Goal: Transaction & Acquisition: Purchase product/service

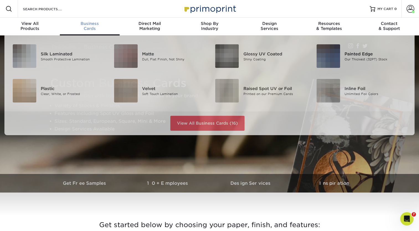
click at [92, 24] on span "Business" at bounding box center [90, 23] width 60 height 5
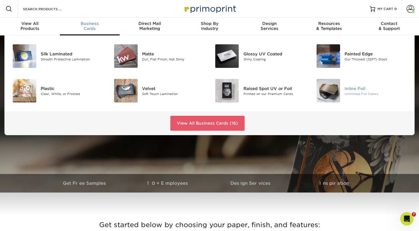
click at [148, 56] on div "Matte" at bounding box center [173, 54] width 63 height 6
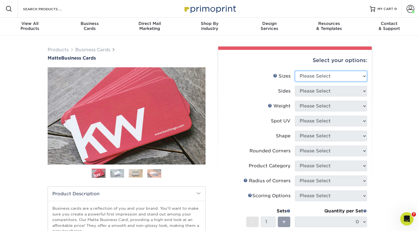
click at [363, 73] on select "Please Select 1.5" x 3.5" - Mini 1.75" x 3.5" - Mini 2" x 2" - Square 2" x 3" -…" at bounding box center [331, 76] width 72 height 11
click at [363, 78] on select "Please Select 1.5" x 3.5" - Mini 1.75" x 3.5" - Mini 2" x 2" - Square 2" x 3" -…" at bounding box center [331, 76] width 72 height 11
click at [295, 71] on select "Please Select 1.5" x 3.5" - Mini 1.75" x 3.5" - Mini 2" x 2" - Square 2" x 3" -…" at bounding box center [331, 76] width 72 height 11
click at [364, 77] on select "Please Select 1.5" x 3.5" - Mini 1.75" x 3.5" - Mini 2" x 2" - Square 2" x 3" -…" at bounding box center [331, 76] width 72 height 11
select select "2.00x3.50"
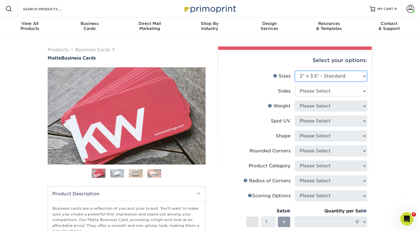
click at [295, 71] on select "Please Select 1.5" x 3.5" - Mini 1.75" x 3.5" - Mini 2" x 2" - Square 2" x 3" -…" at bounding box center [331, 76] width 72 height 11
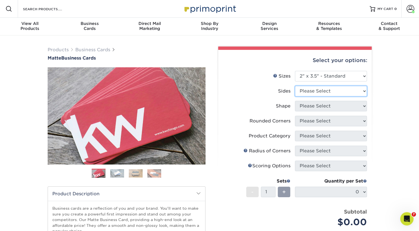
click at [361, 90] on select "Please Select Print Both Sides Print Front Only" at bounding box center [331, 91] width 72 height 11
select select "13abbda7-1d64-4f25-8bb2-c179b224825d"
click at [295, 86] on select "Please Select Print Both Sides Print Front Only" at bounding box center [331, 91] width 72 height 11
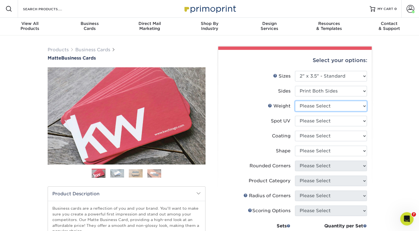
click at [365, 106] on select "Please Select 16PT 14PT" at bounding box center [331, 106] width 72 height 11
select select "14PT"
click at [295, 101] on select "Please Select 16PT 14PT" at bounding box center [331, 106] width 72 height 11
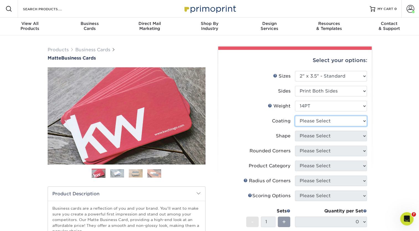
click at [362, 120] on select at bounding box center [331, 121] width 72 height 11
select select "121bb7b5-3b4d-429f-bd8d-bbf80e953313"
click at [295, 116] on select at bounding box center [331, 121] width 72 height 11
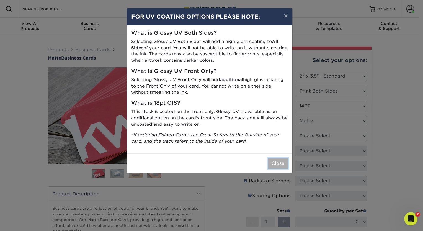
click at [275, 166] on button "Close" at bounding box center [278, 163] width 20 height 11
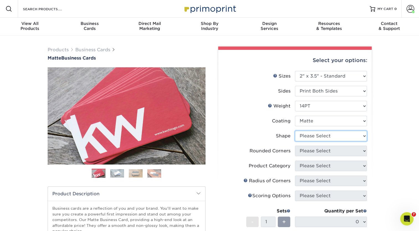
click at [363, 136] on select "Please Select Standard" at bounding box center [331, 136] width 72 height 11
select select "standard"
click at [295, 131] on select "Please Select Standard" at bounding box center [331, 136] width 72 height 11
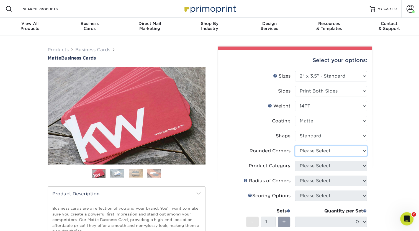
click at [364, 149] on select "Please Select Yes - Round 2 Corners Yes - Round 4 Corners No" at bounding box center [331, 151] width 72 height 11
select select "7672df9e-0e0a-464d-8e1f-920c575e4da3"
click at [295, 146] on select "Please Select Yes - Round 2 Corners Yes - Round 4 Corners No" at bounding box center [331, 151] width 72 height 11
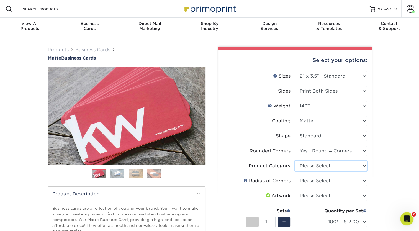
click at [363, 166] on select "Please Select Business Cards" at bounding box center [331, 166] width 72 height 11
select select "3b5148f1-0588-4f88-a218-97bcfdce65c1"
click at [295, 161] on select "Please Select Business Cards" at bounding box center [331, 166] width 72 height 11
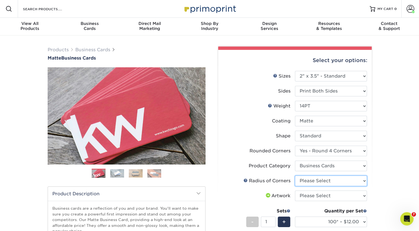
click at [363, 180] on select "Please Select Rounded 1/8" Rounded 1/4"" at bounding box center [331, 181] width 72 height 11
select select "479fbfe7-6a0c-4895-8c9a-81739b7486c9"
click at [295, 176] on select "Please Select Rounded 1/8" Rounded 1/4"" at bounding box center [331, 181] width 72 height 11
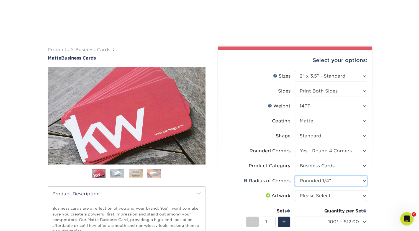
scroll to position [94, 0]
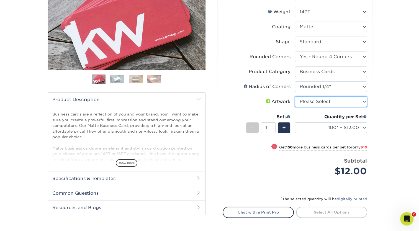
click at [364, 103] on select "Please Select I will upload files I need a design - $100" at bounding box center [331, 101] width 72 height 11
select select "upload"
click at [295, 96] on select "Please Select I will upload files I need a design - $100" at bounding box center [331, 101] width 72 height 11
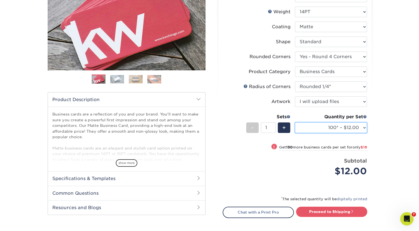
click at [364, 128] on select "100* – $12.00 250* – $30.00 500 – $60.00 1000 – $74.00 2500 – $136.00 5000 – $2…" at bounding box center [331, 127] width 72 height 11
select select "250* – $30.00"
click at [295, 122] on select "100* – $12.00 250* – $30.00 500 – $60.00 1000 – $74.00 2500 – $136.00 5000 – $2…" at bounding box center [331, 127] width 72 height 11
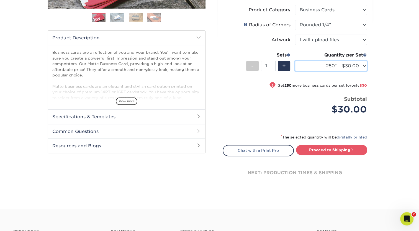
scroll to position [157, 0]
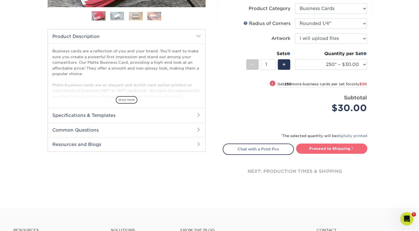
click at [339, 148] on link "Proceed to Shipping" at bounding box center [331, 148] width 71 height 10
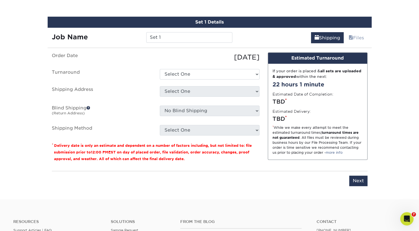
scroll to position [315, 0]
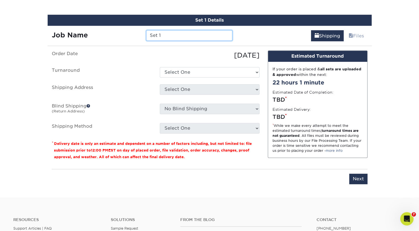
drag, startPoint x: 174, startPoint y: 32, endPoint x: 81, endPoint y: 34, distance: 93.3
click at [81, 34] on div "Job Name Set 1" at bounding box center [142, 35] width 189 height 11
type input "PCSC Business Cards 2025"
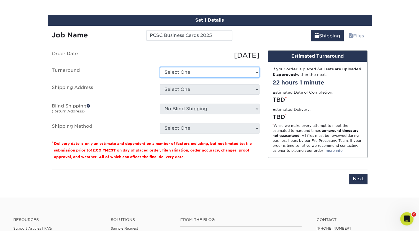
click at [256, 72] on select "Select One 2-4 Business Days 2 Day Next Business Day" at bounding box center [210, 72] width 100 height 11
select select "15a61688-234b-40be-8ec7-8bbd06ed7eec"
click at [160, 67] on select "Select One 2-4 Business Days 2 Day Next Business Day" at bounding box center [210, 72] width 100 height 11
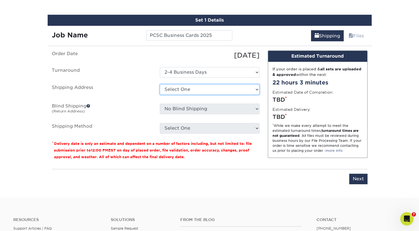
click at [257, 90] on select "Select One Ellison + Add New Address" at bounding box center [210, 89] width 100 height 11
select select "100753"
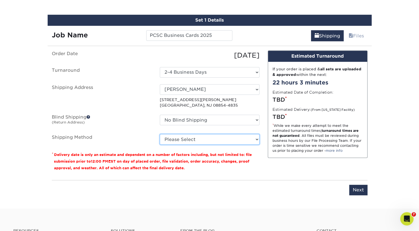
click at [257, 138] on select "Please Select Ground Shipping (+$7.84) 3 Day Shipping Service (+$20.06) 2 Day A…" at bounding box center [210, 139] width 100 height 11
select select "03"
click at [160, 134] on select "Please Select Ground Shipping (+$7.84) 3 Day Shipping Service (+$20.06) 2 Day A…" at bounding box center [210, 139] width 100 height 11
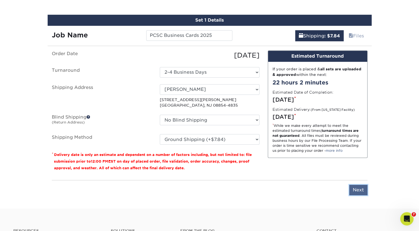
click at [356, 190] on input "Next" at bounding box center [358, 190] width 18 height 11
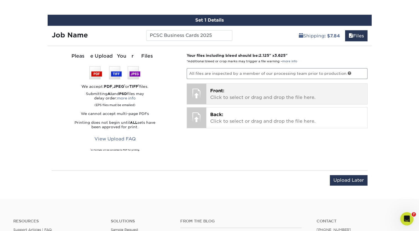
click at [201, 90] on div at bounding box center [196, 93] width 19 height 19
click at [232, 91] on p "Front: Click to select or drag and drop the file here." at bounding box center [286, 93] width 153 height 13
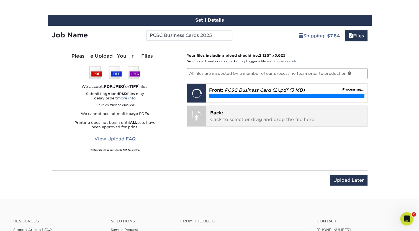
click at [197, 117] on div at bounding box center [196, 115] width 19 height 19
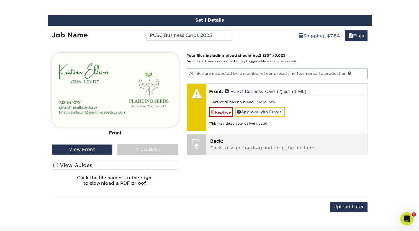
click at [197, 117] on div at bounding box center [196, 107] width 19 height 47
click at [200, 143] on div at bounding box center [196, 143] width 19 height 19
click at [229, 143] on p "Back: Click to select or drag and drop the file here." at bounding box center [286, 144] width 153 height 13
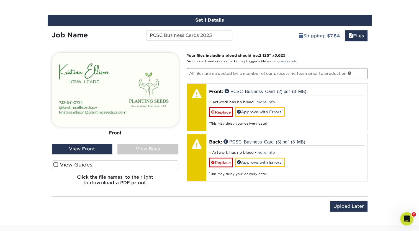
click at [158, 150] on div "View Back" at bounding box center [147, 149] width 61 height 11
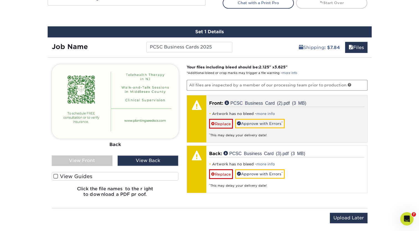
scroll to position [303, 0]
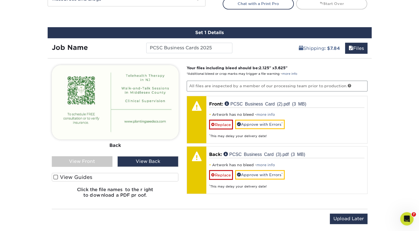
click at [55, 176] on span at bounding box center [55, 176] width 5 height 5
click at [0, 0] on input "View Guides" at bounding box center [0, 0] width 0 height 0
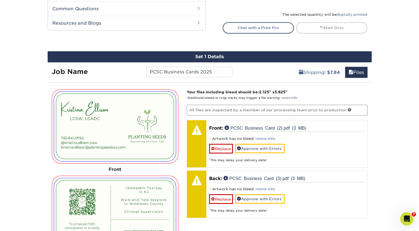
scroll to position [278, 0]
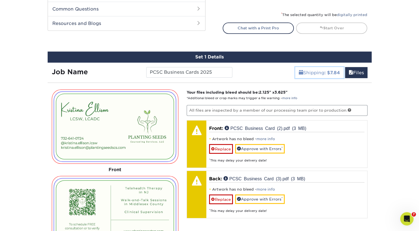
click at [320, 72] on link "Shipping : $7.84" at bounding box center [319, 72] width 48 height 11
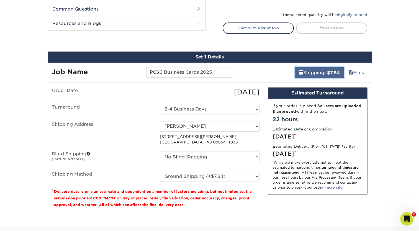
click at [320, 72] on link "Shipping : $7.84" at bounding box center [319, 72] width 48 height 11
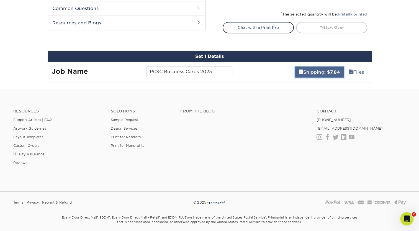
scroll to position [279, 0]
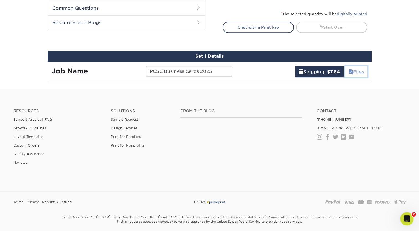
click at [351, 71] on span at bounding box center [351, 71] width 4 height 5
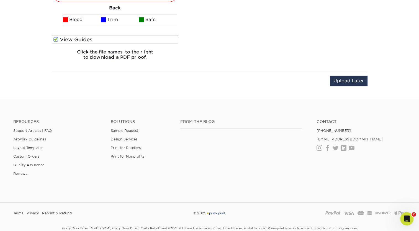
scroll to position [526, 0]
click at [349, 76] on input "Upload Later" at bounding box center [349, 81] width 38 height 11
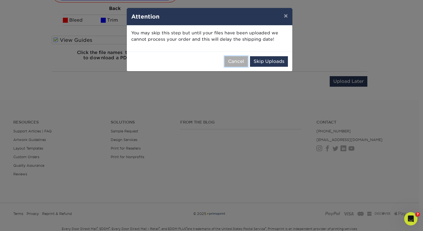
click at [241, 62] on button "Cancel" at bounding box center [236, 61] width 23 height 11
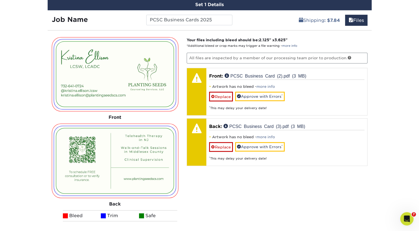
scroll to position [330, 0]
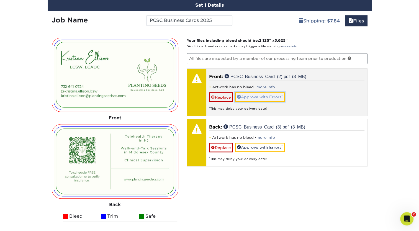
click at [266, 94] on link "Approve with Errors *" at bounding box center [260, 96] width 50 height 9
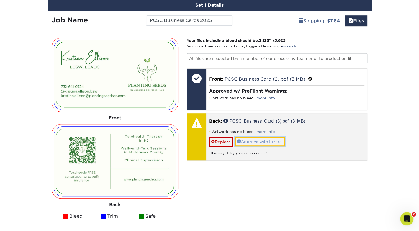
click at [261, 138] on link "Approve with Errors *" at bounding box center [260, 141] width 50 height 9
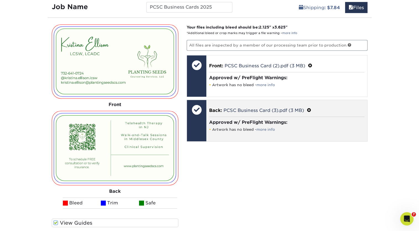
scroll to position [348, 0]
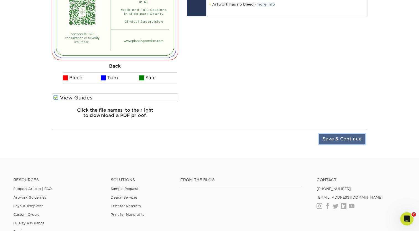
click at [342, 141] on input "Save & Continue" at bounding box center [342, 139] width 46 height 11
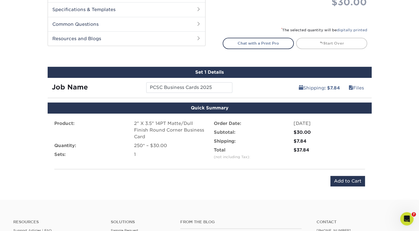
scroll to position [262, 0]
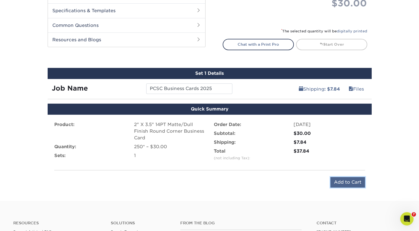
click at [347, 180] on input "Add to Cart" at bounding box center [347, 182] width 35 height 11
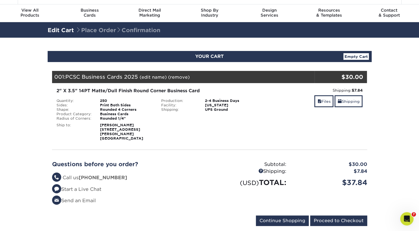
scroll to position [39, 0]
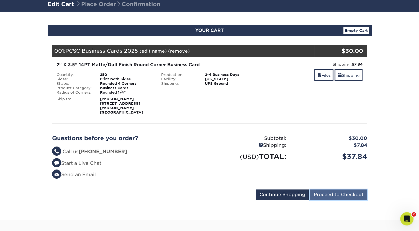
click at [343, 189] on input "Proceed to Checkout" at bounding box center [338, 194] width 57 height 11
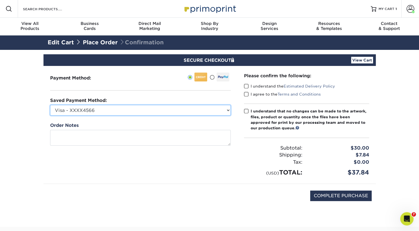
click at [228, 109] on select "Visa - XXXX4566 New Credit Card" at bounding box center [140, 110] width 181 height 11
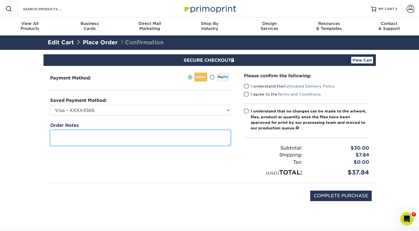
click at [145, 133] on textarea at bounding box center [140, 138] width 181 height 16
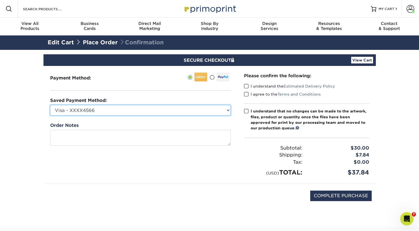
click at [230, 109] on select "Visa - XXXX4566 New Credit Card" at bounding box center [140, 110] width 181 height 11
select select
click at [50, 105] on select "Visa - XXXX4566 New Credit Card" at bounding box center [140, 110] width 181 height 11
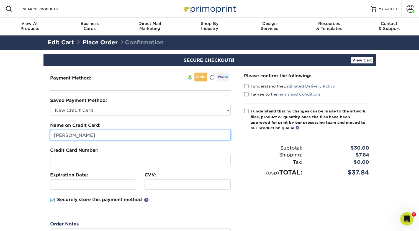
drag, startPoint x: 132, startPoint y: 135, endPoint x: -1, endPoint y: 146, distance: 133.3
click at [0, 146] on html "Resources Menu Search Products Account Welcome, Peter Account Dashboard Active …" at bounding box center [209, 228] width 419 height 456
type input "Kristina Ellison"
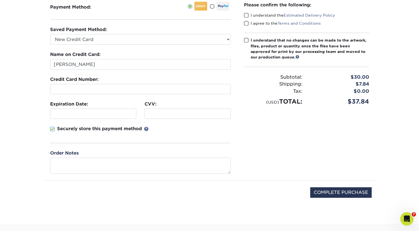
scroll to position [71, 0]
click at [341, 193] on input "COMPLETE PURCHASE" at bounding box center [340, 192] width 61 height 11
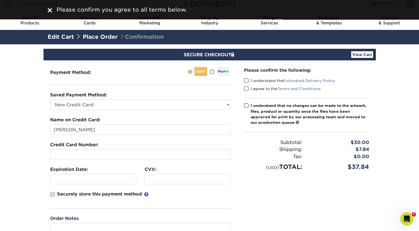
scroll to position [0, 0]
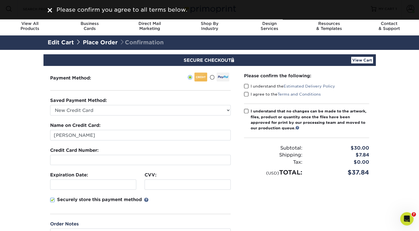
click at [246, 86] on span at bounding box center [246, 86] width 5 height 5
click at [0, 0] on input "I understand the Estimated Delivery Policy" at bounding box center [0, 0] width 0 height 0
click at [245, 92] on span at bounding box center [246, 94] width 5 height 5
click at [0, 0] on input "I agree to the Terms and Conditions" at bounding box center [0, 0] width 0 height 0
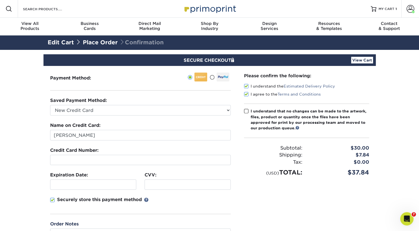
click at [246, 112] on span at bounding box center [246, 111] width 5 height 5
click at [0, 0] on input "I understand that no changes can be made to the artwork, files, product or quan…" at bounding box center [0, 0] width 0 height 0
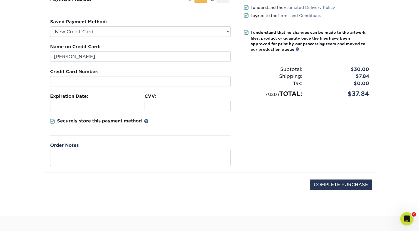
scroll to position [79, 0]
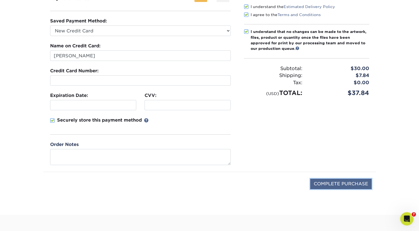
click at [342, 184] on input "COMPLETE PURCHASE" at bounding box center [340, 184] width 61 height 11
type input "PROCESSING, PLEASE WAIT..."
